Goal: Information Seeking & Learning: Learn about a topic

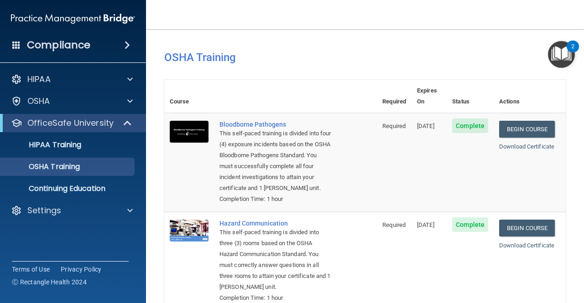
scroll to position [253, 0]
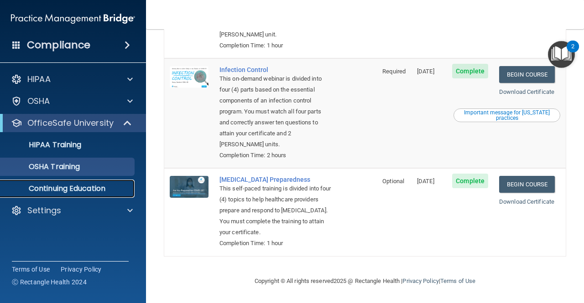
click at [52, 184] on p "Continuing Education" at bounding box center [68, 188] width 124 height 9
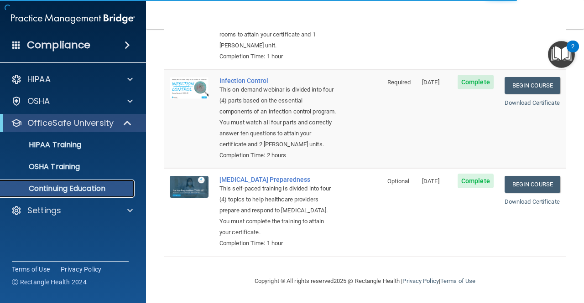
scroll to position [160, 0]
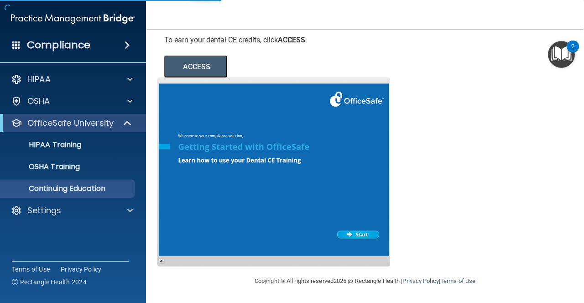
click at [363, 233] on div at bounding box center [273, 171] width 232 height 189
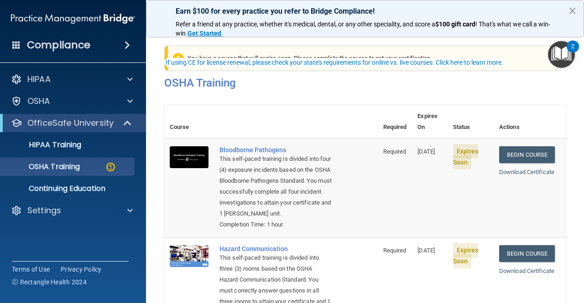
scroll to position [36, 0]
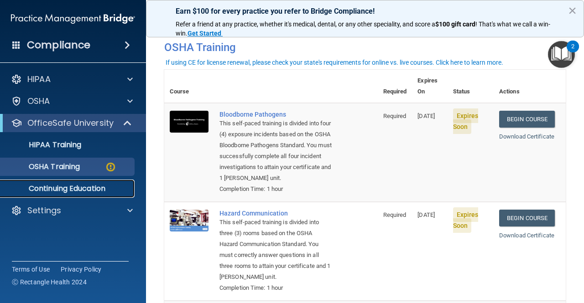
click at [42, 194] on link "Continuing Education" at bounding box center [63, 189] width 144 height 18
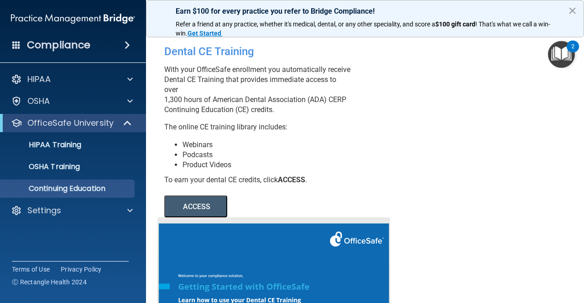
click at [193, 217] on button "ACCESS" at bounding box center [195, 207] width 63 height 22
